Goal: Task Accomplishment & Management: Manage account settings

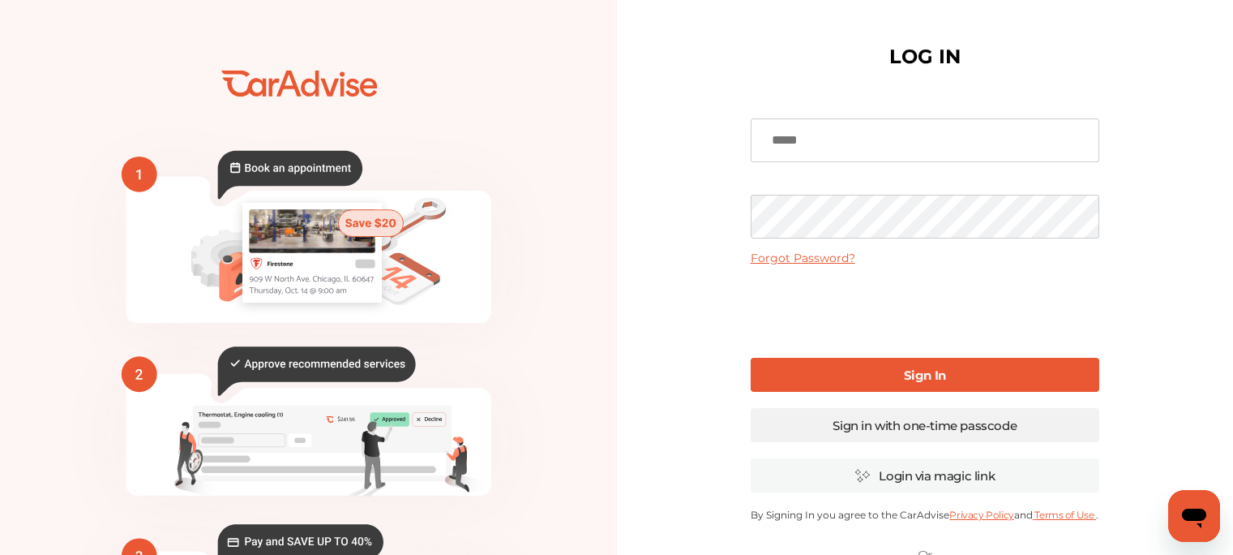
click at [904, 424] on link "Sign in with one-time passcode" at bounding box center [925, 425] width 349 height 34
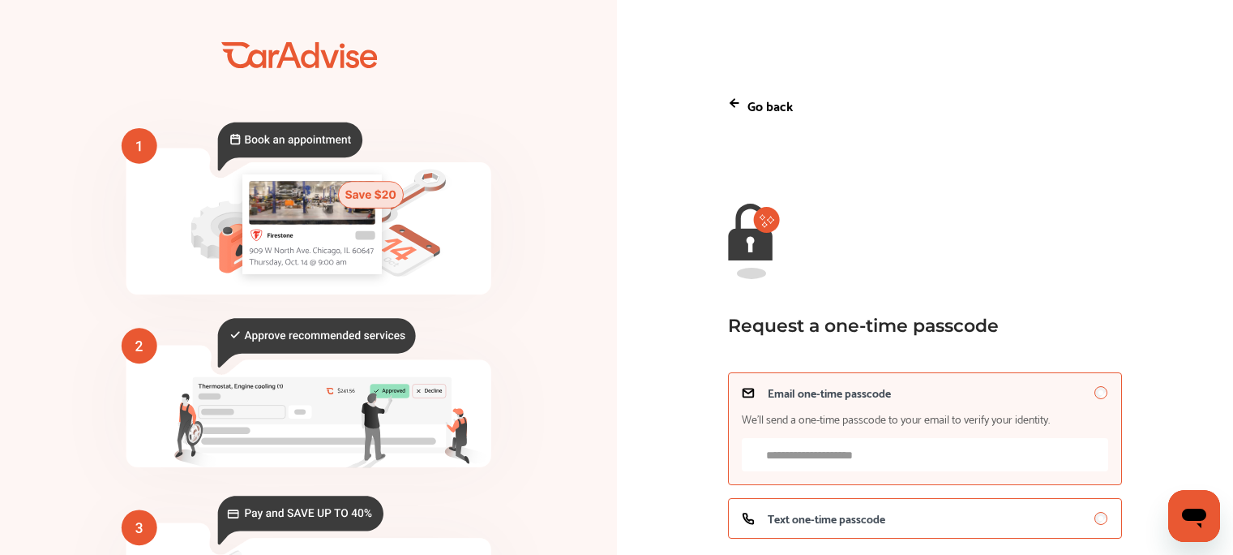
click at [817, 521] on span "Text one-time passcode" at bounding box center [827, 518] width 118 height 13
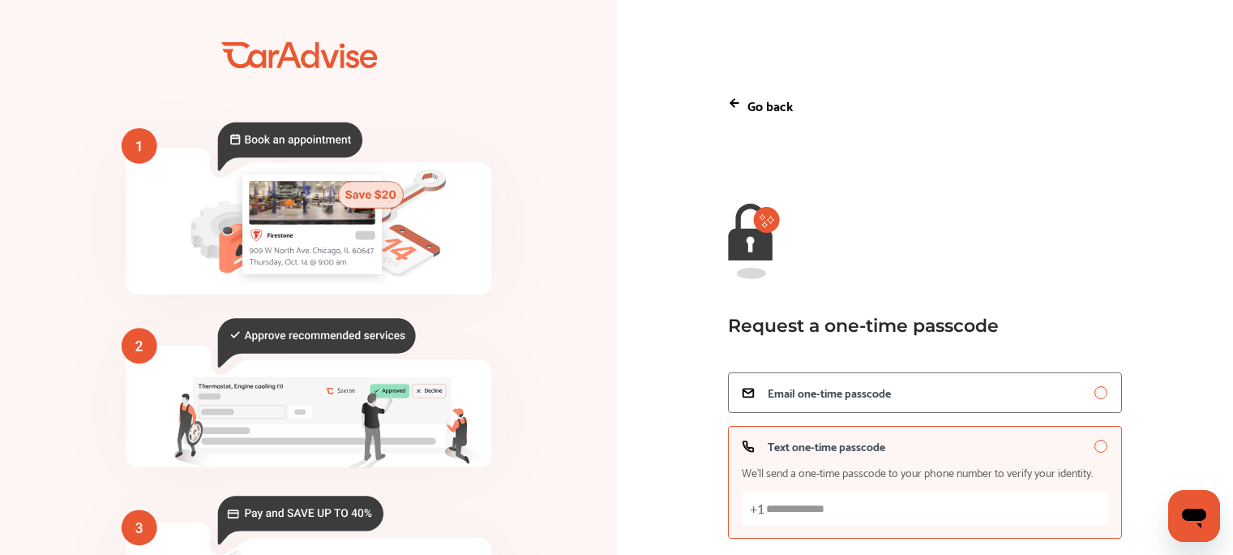
click at [811, 511] on input "Text one-time passcode We’ll send a one-time passcode to your phone number to v…" at bounding box center [925, 507] width 367 height 33
type input "**********"
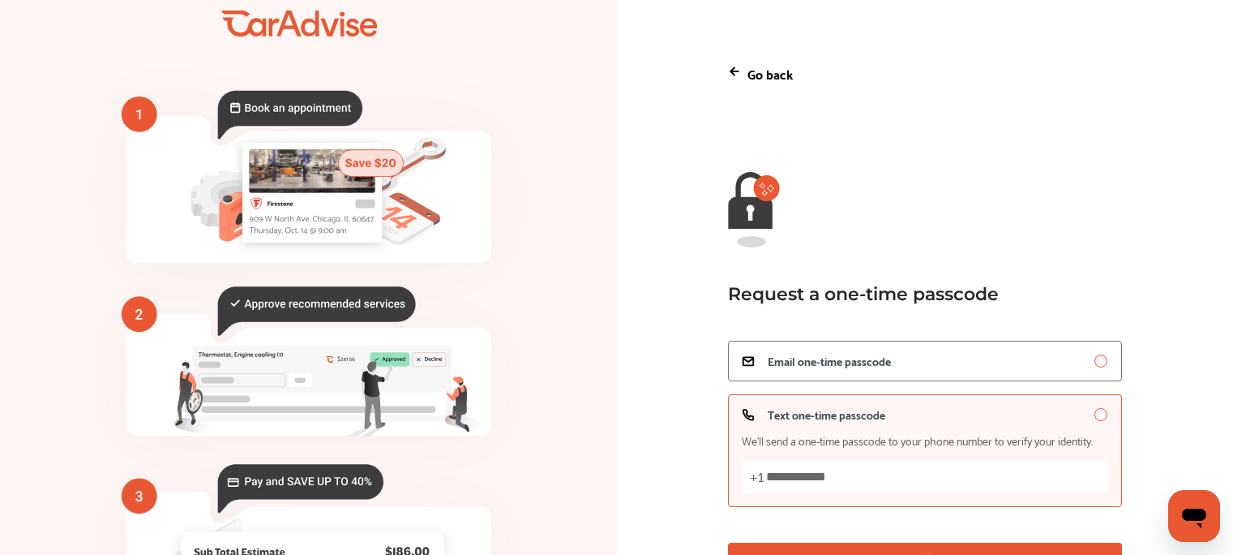
scroll to position [178, 0]
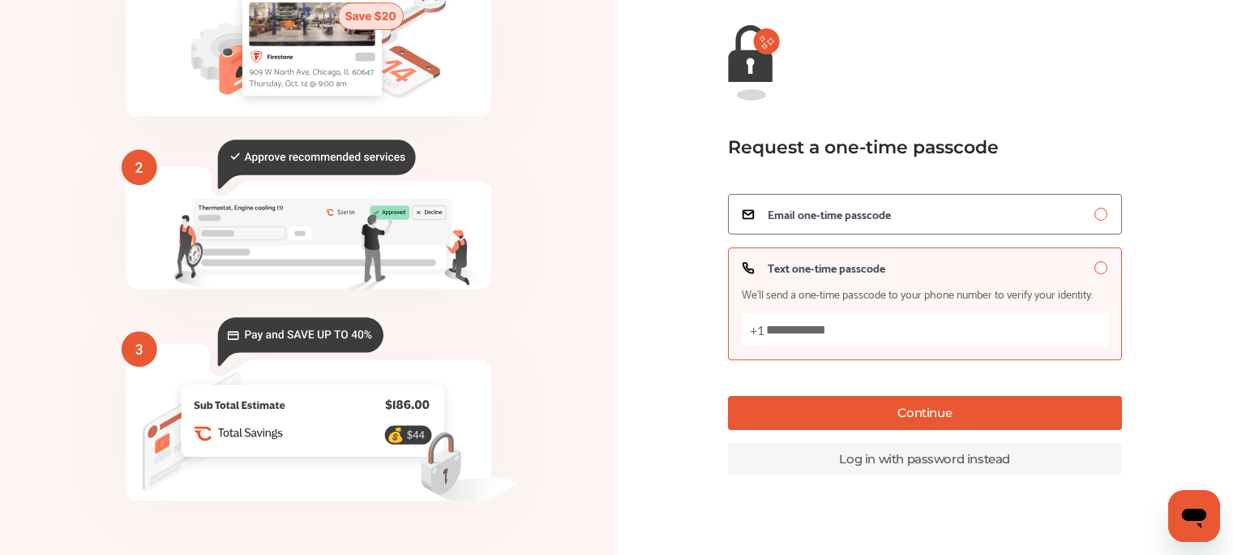
click at [963, 414] on button "Continue" at bounding box center [925, 413] width 394 height 34
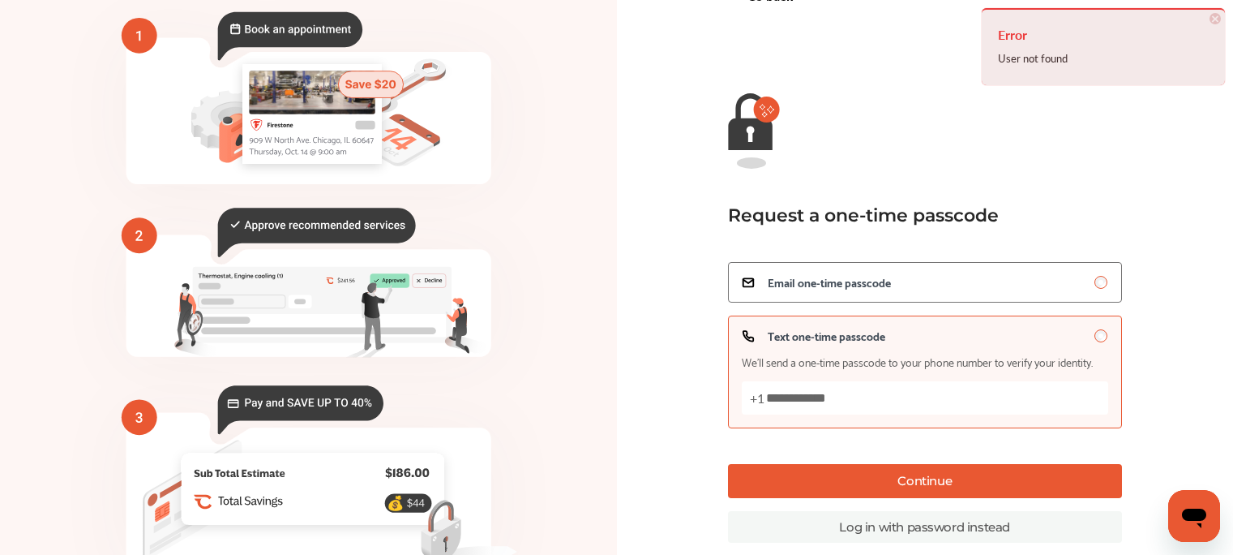
scroll to position [0, 0]
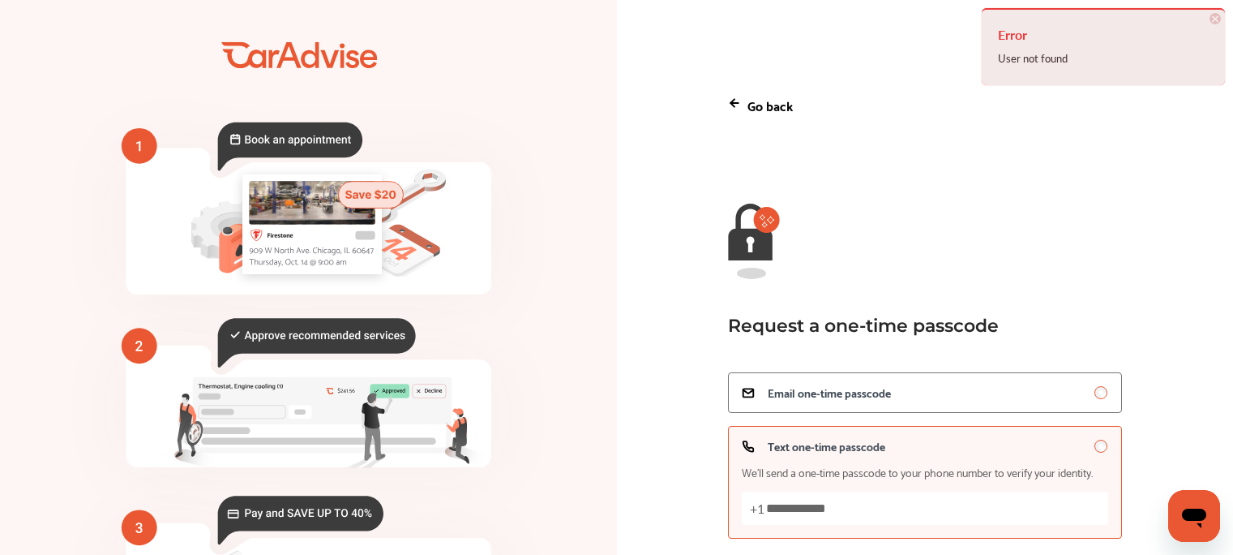
click at [770, 105] on p "Go back" at bounding box center [770, 105] width 45 height 22
click at [736, 104] on icon at bounding box center [734, 103] width 13 height 13
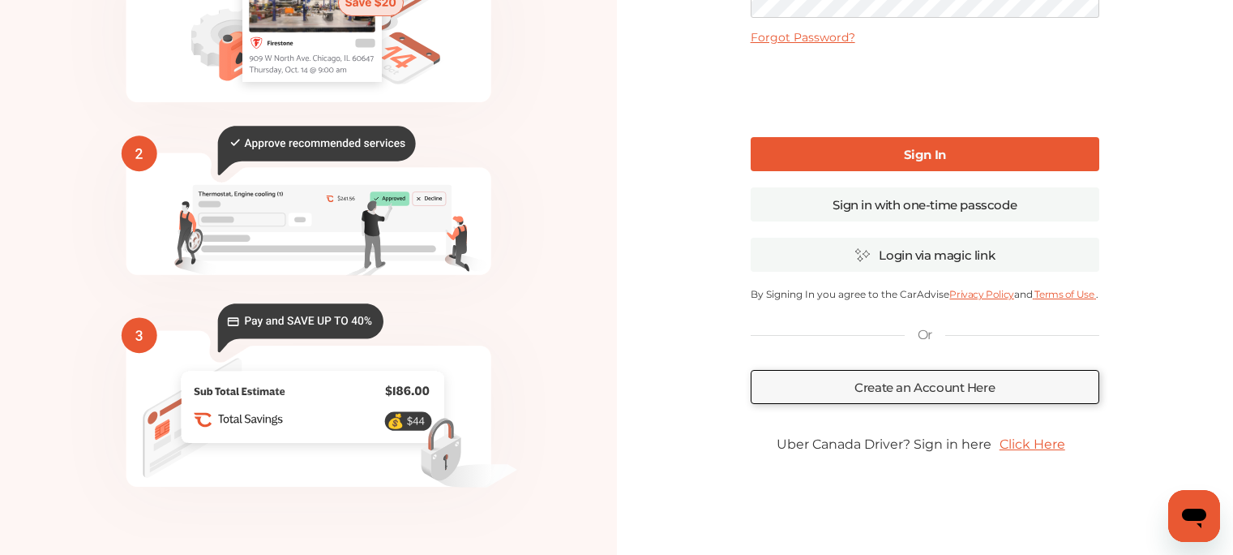
scroll to position [235, 0]
